Goal: Task Accomplishment & Management: Use online tool/utility

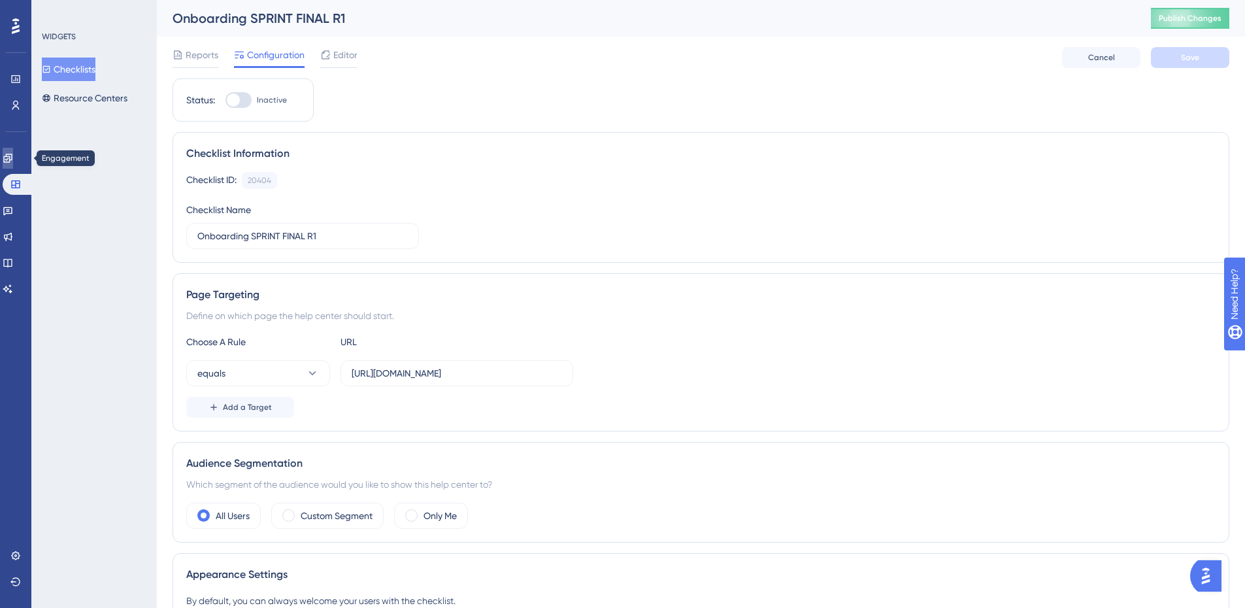
click at [12, 154] on icon at bounding box center [8, 158] width 10 height 10
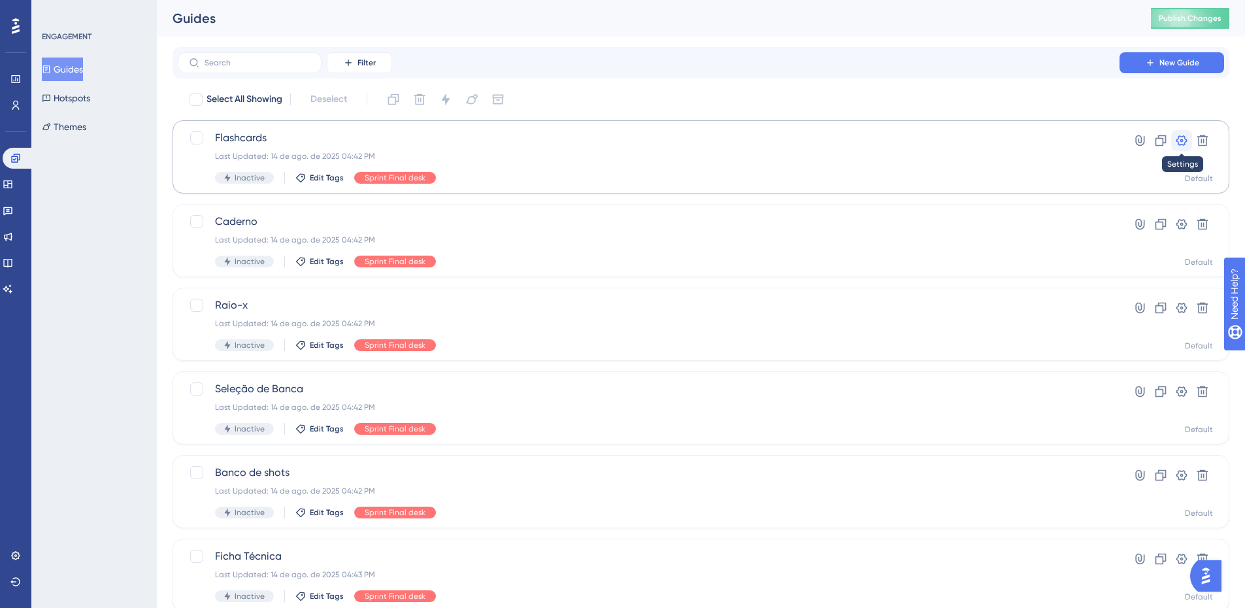
click at [1184, 137] on icon at bounding box center [1182, 140] width 11 height 10
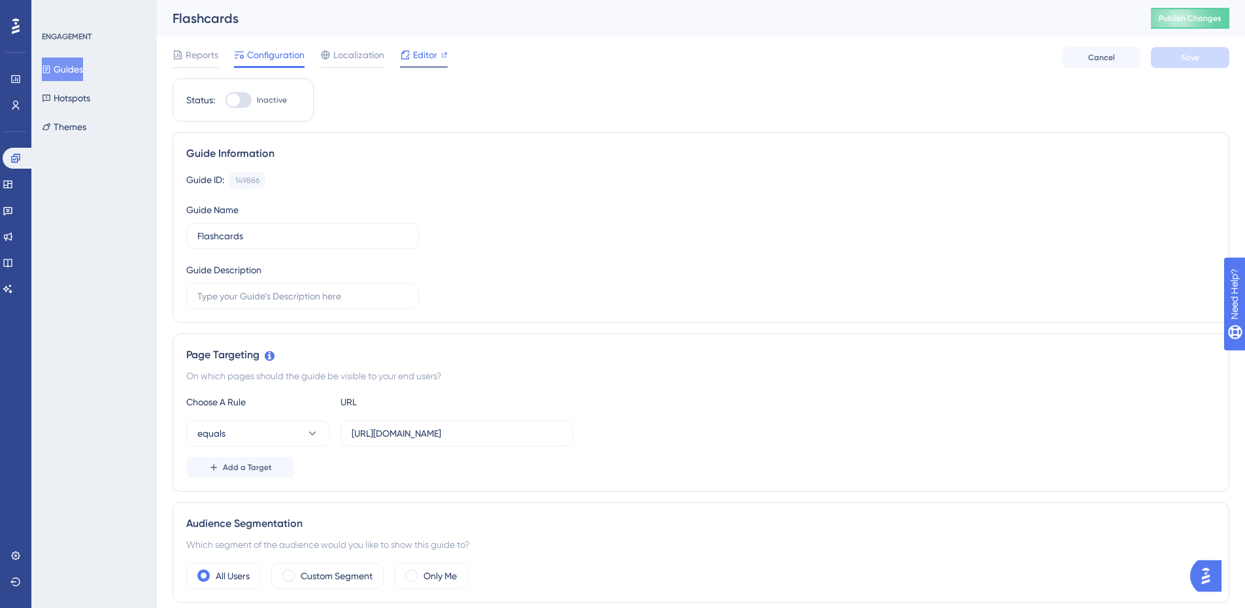
click at [423, 54] on span "Editor" at bounding box center [425, 55] width 24 height 16
